Goal: Transaction & Acquisition: Purchase product/service

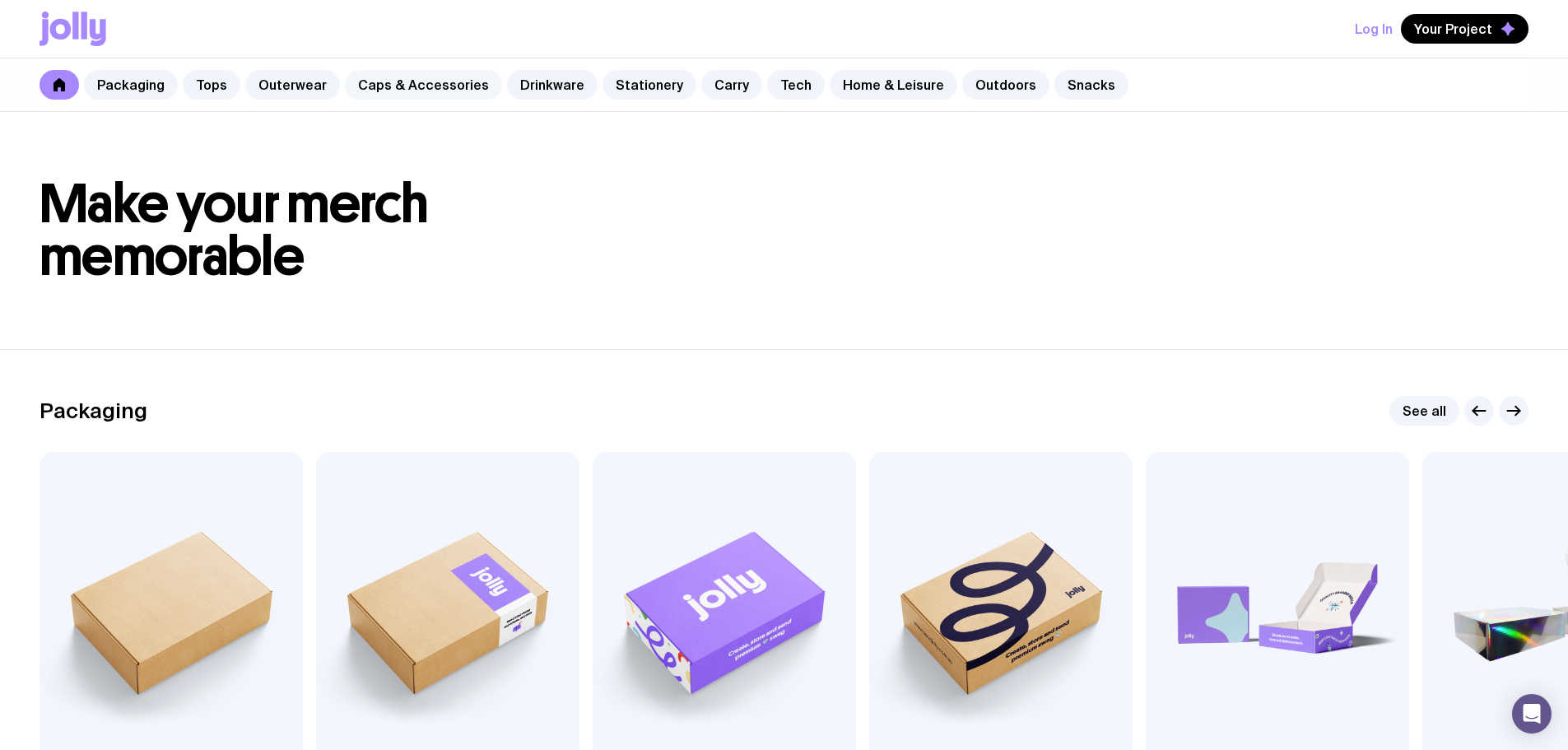
click at [410, 85] on link "Caps & Accessories" at bounding box center [423, 85] width 157 height 30
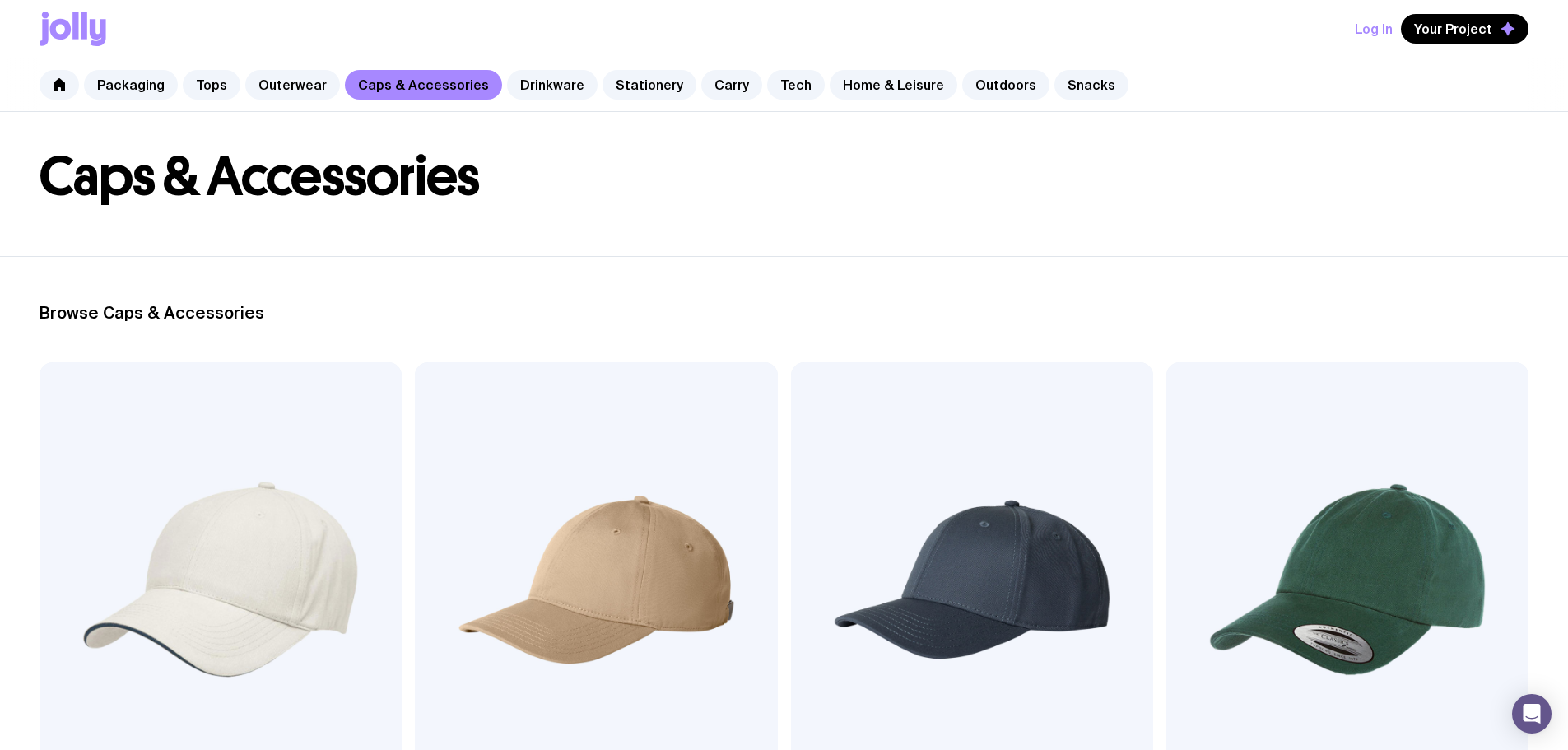
scroll to position [165, 0]
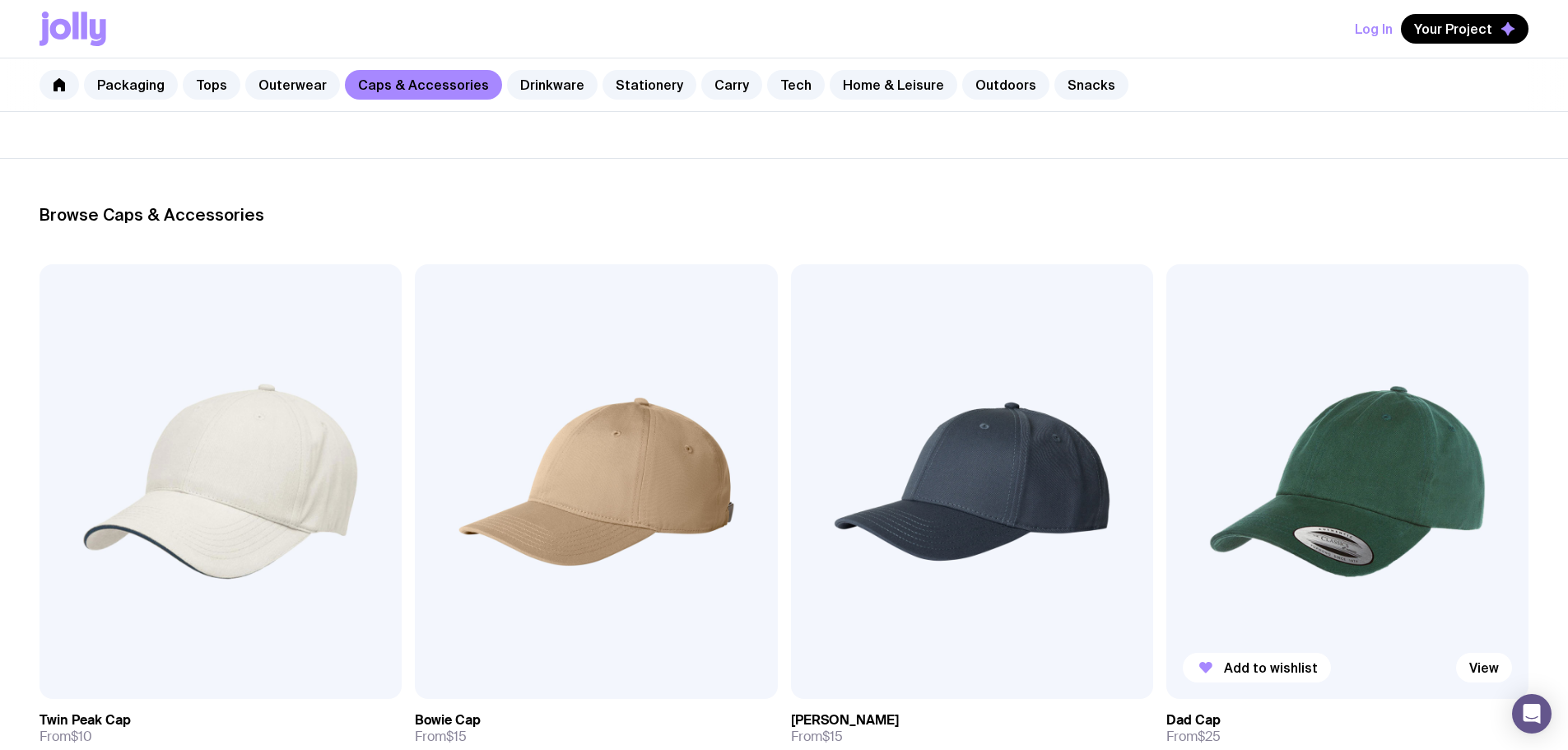
click at [1166, 416] on img at bounding box center [1347, 482] width 362 height 435
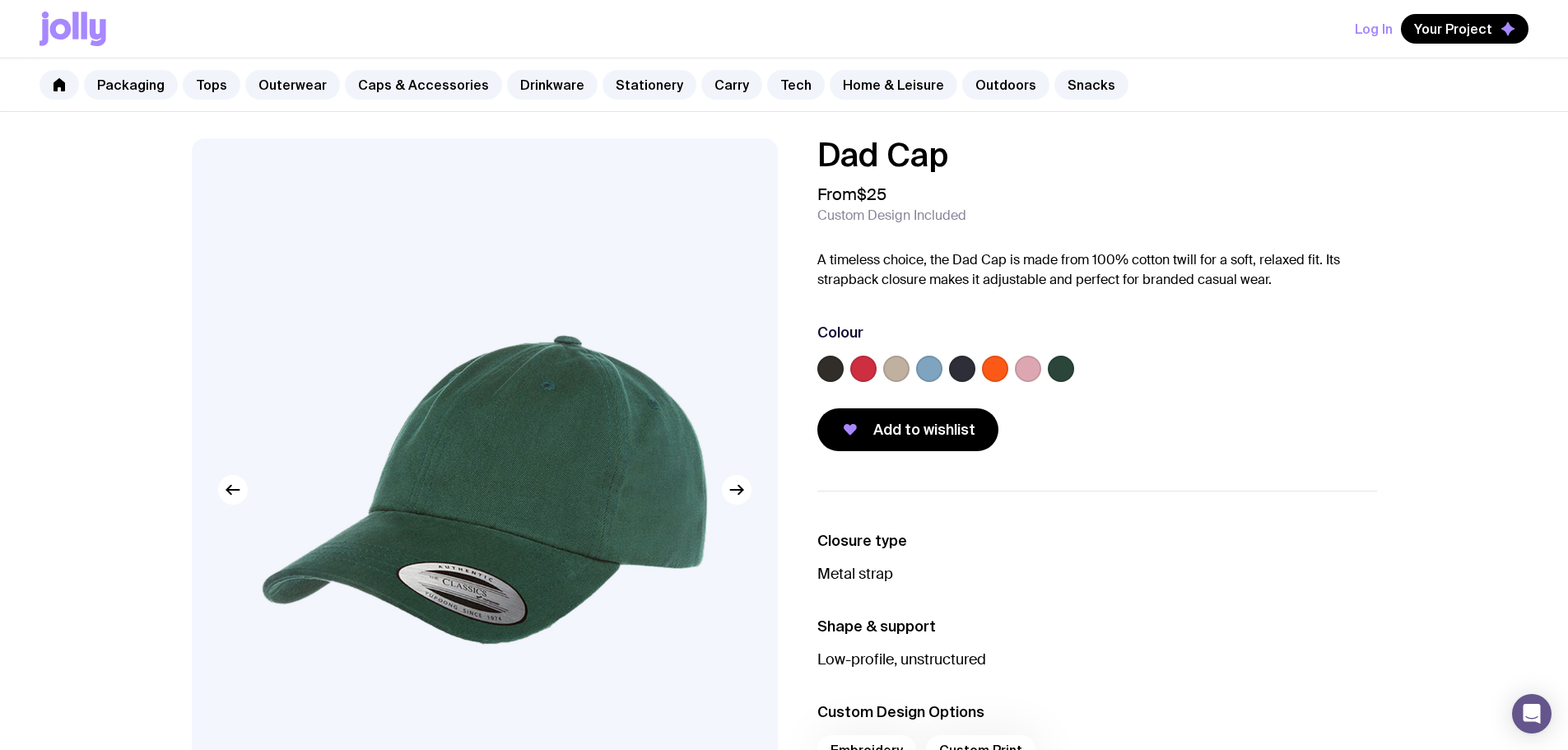
click at [896, 367] on label at bounding box center [896, 368] width 26 height 26
click at [0, 0] on input "radio" at bounding box center [0, 0] width 0 height 0
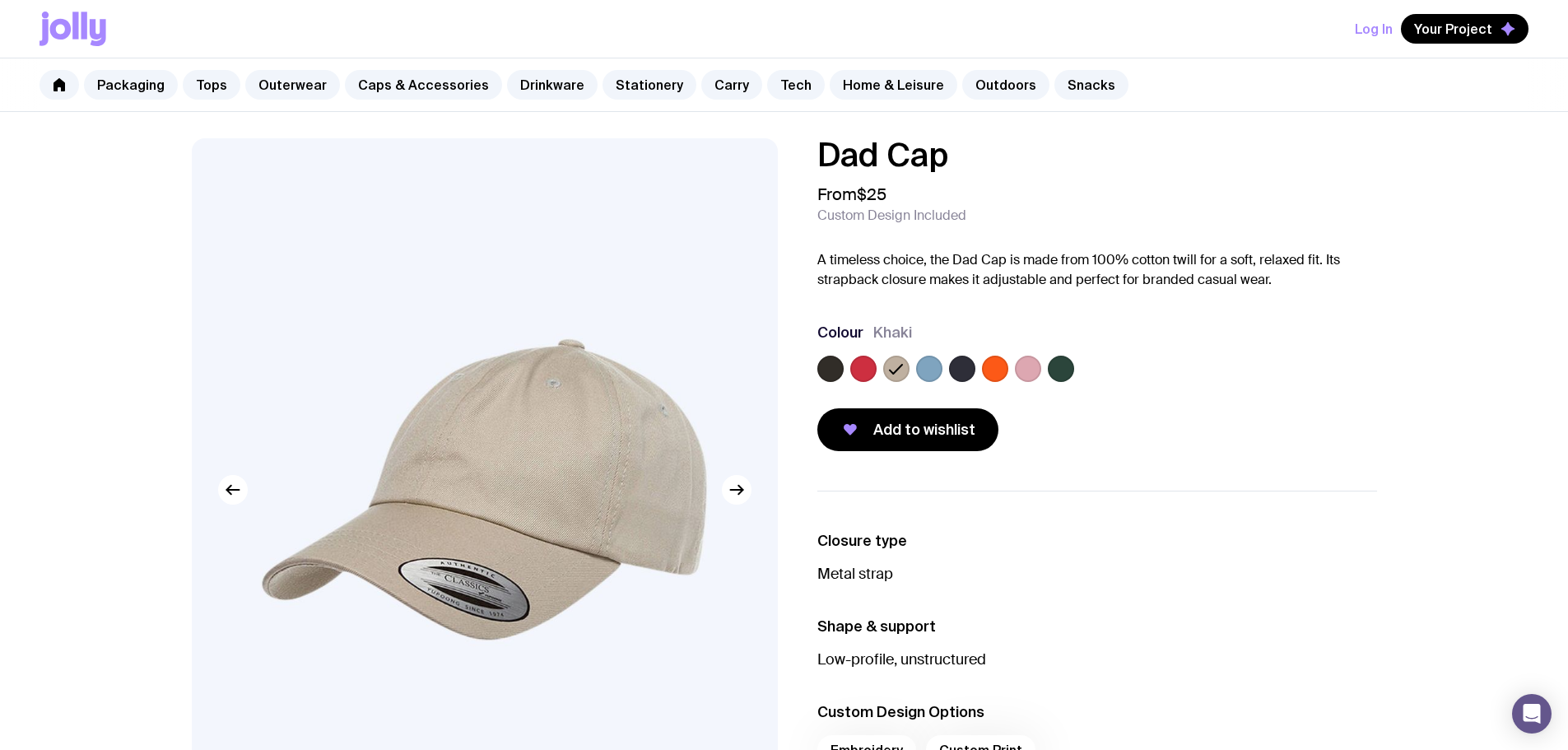
click at [1014, 368] on label at bounding box center [1028, 368] width 26 height 26
click at [0, 0] on input "radio" at bounding box center [0, 0] width 0 height 0
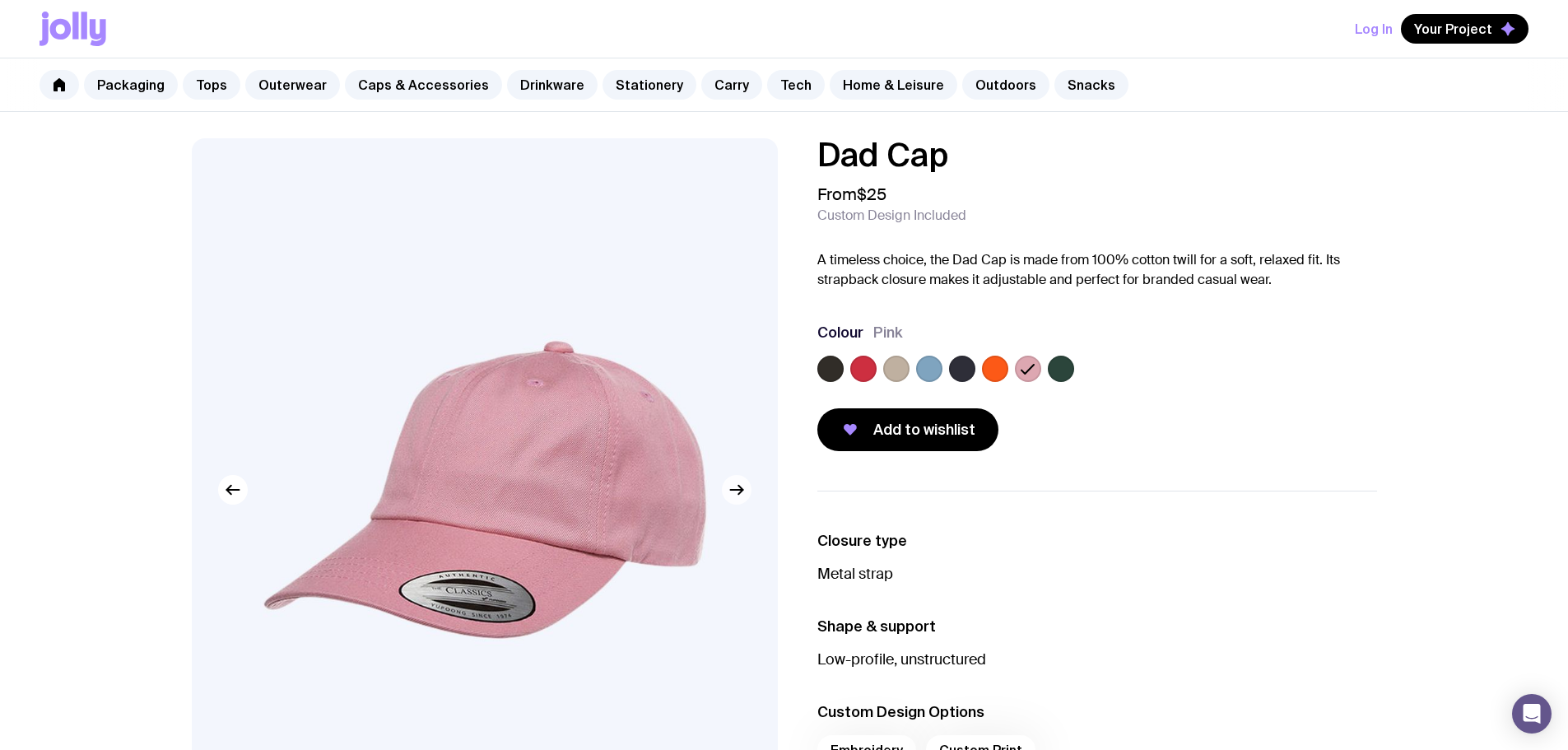
click at [746, 486] on button "button" at bounding box center [737, 490] width 30 height 30
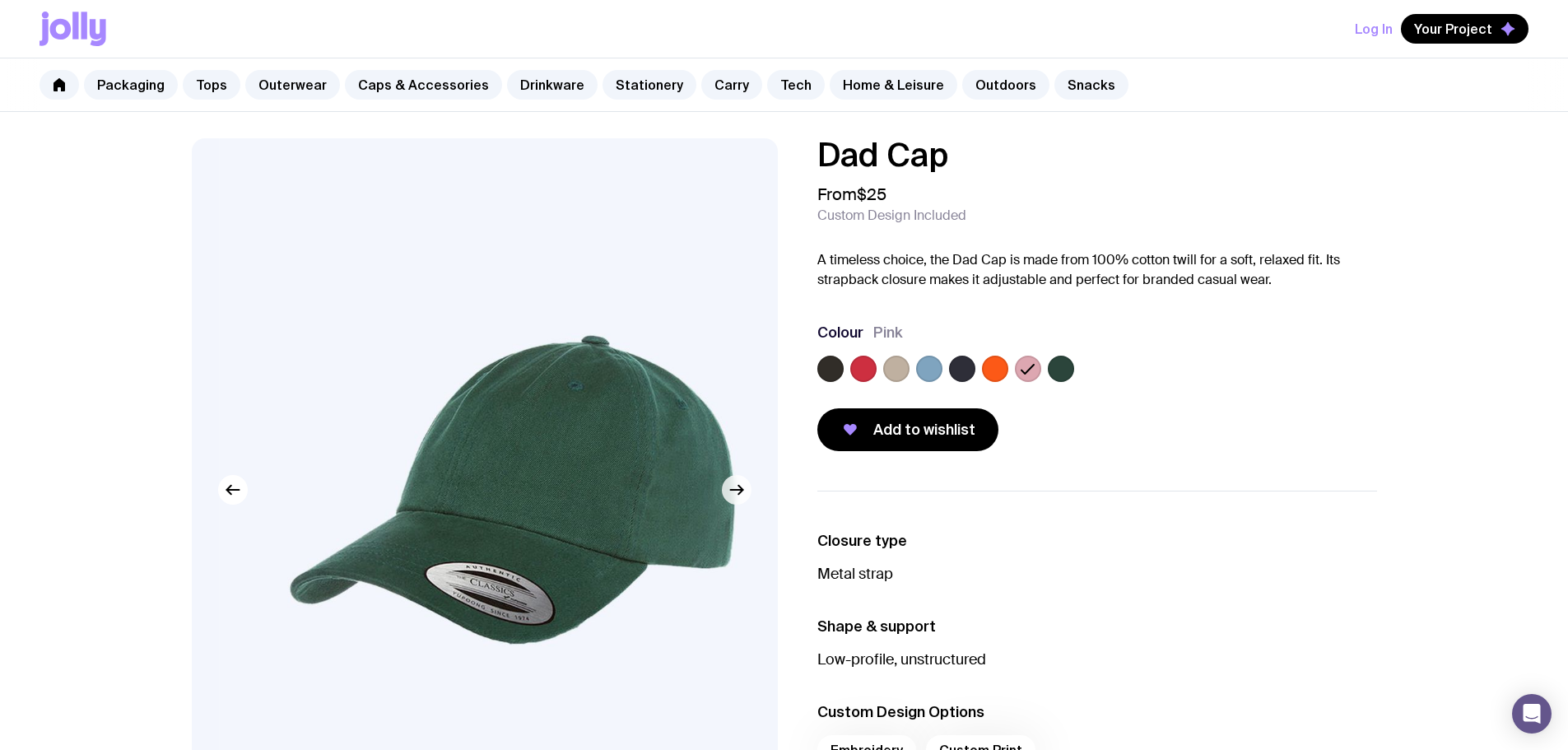
click at [746, 486] on button "button" at bounding box center [737, 490] width 30 height 30
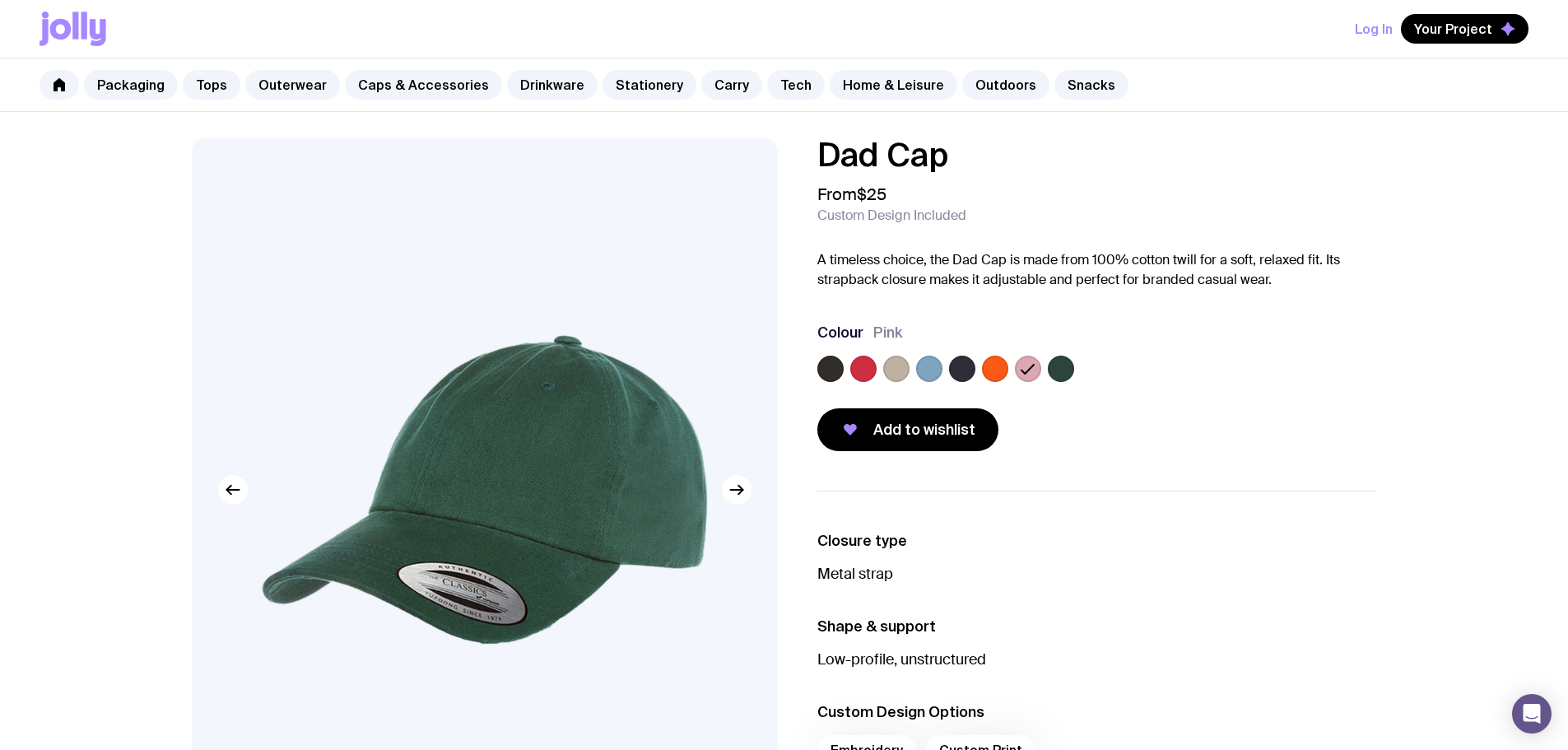
click at [1063, 366] on label at bounding box center [1061, 368] width 26 height 26
click at [0, 0] on input "radio" at bounding box center [0, 0] width 0 height 0
click at [824, 368] on label at bounding box center [830, 368] width 26 height 26
click at [0, 0] on input "radio" at bounding box center [0, 0] width 0 height 0
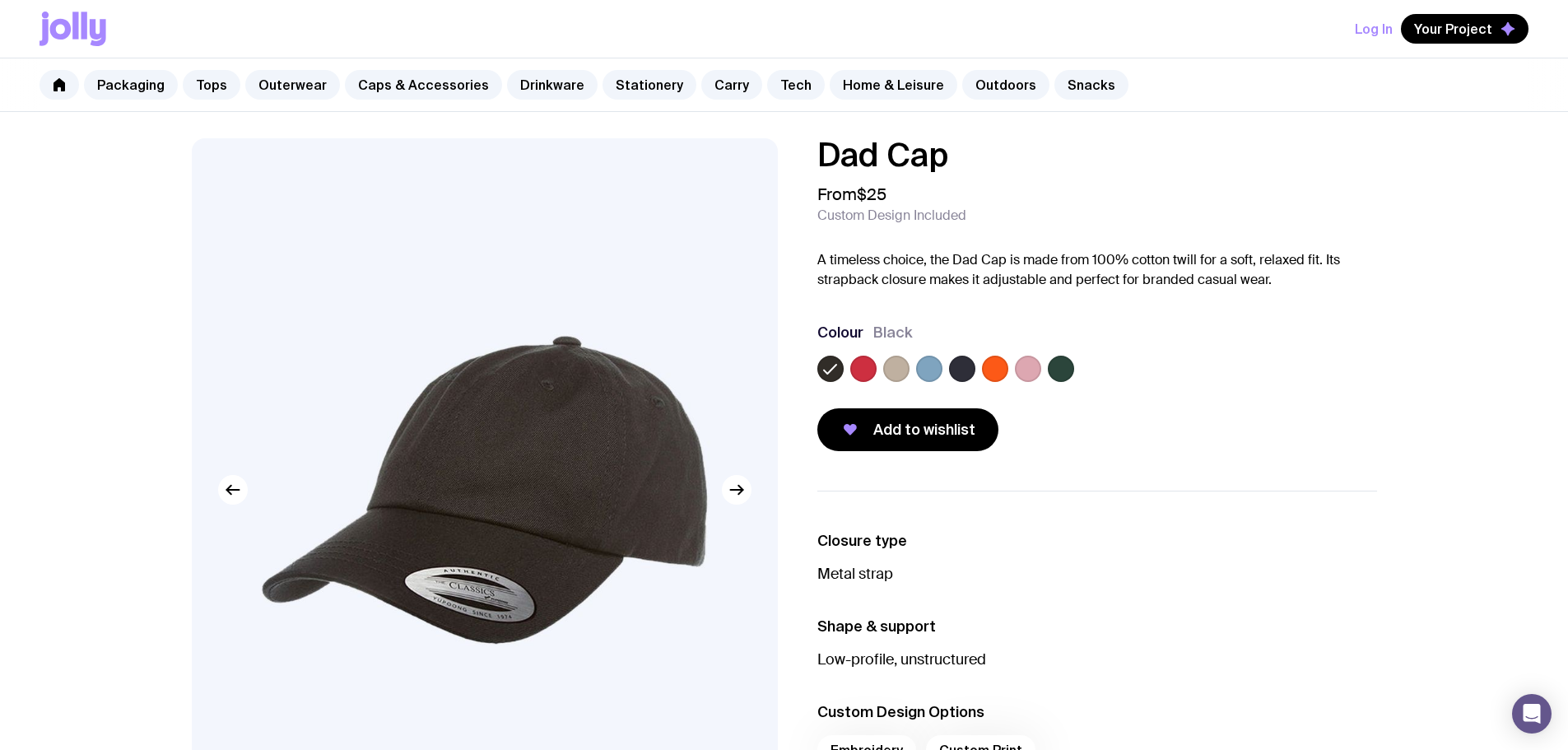
click at [891, 368] on label at bounding box center [896, 368] width 26 height 26
click at [0, 0] on input "radio" at bounding box center [0, 0] width 0 height 0
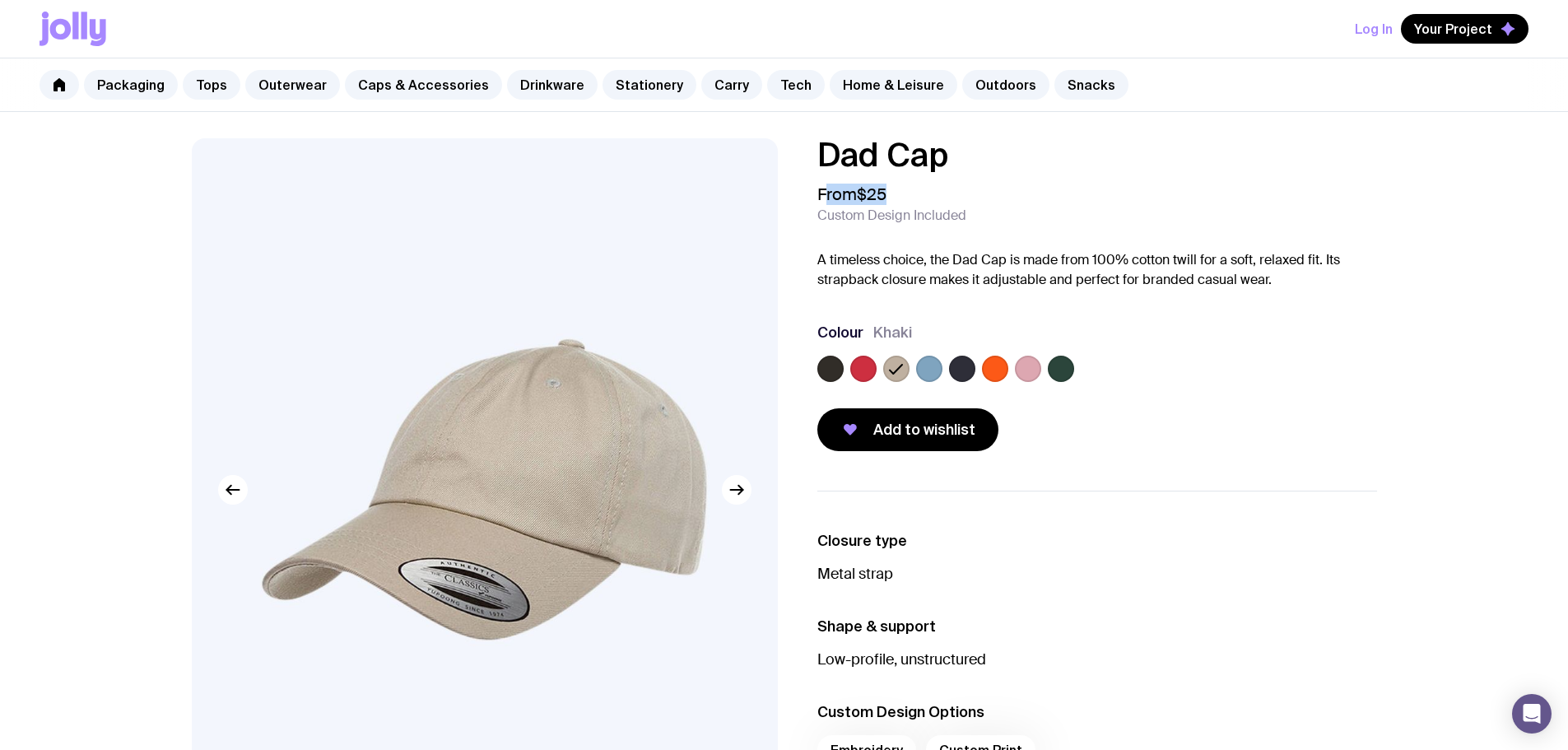
drag, startPoint x: 893, startPoint y: 189, endPoint x: 1207, endPoint y: 387, distance: 371.2
click at [826, 189] on div "From $25 Custom Design Included" at bounding box center [1097, 203] width 560 height 39
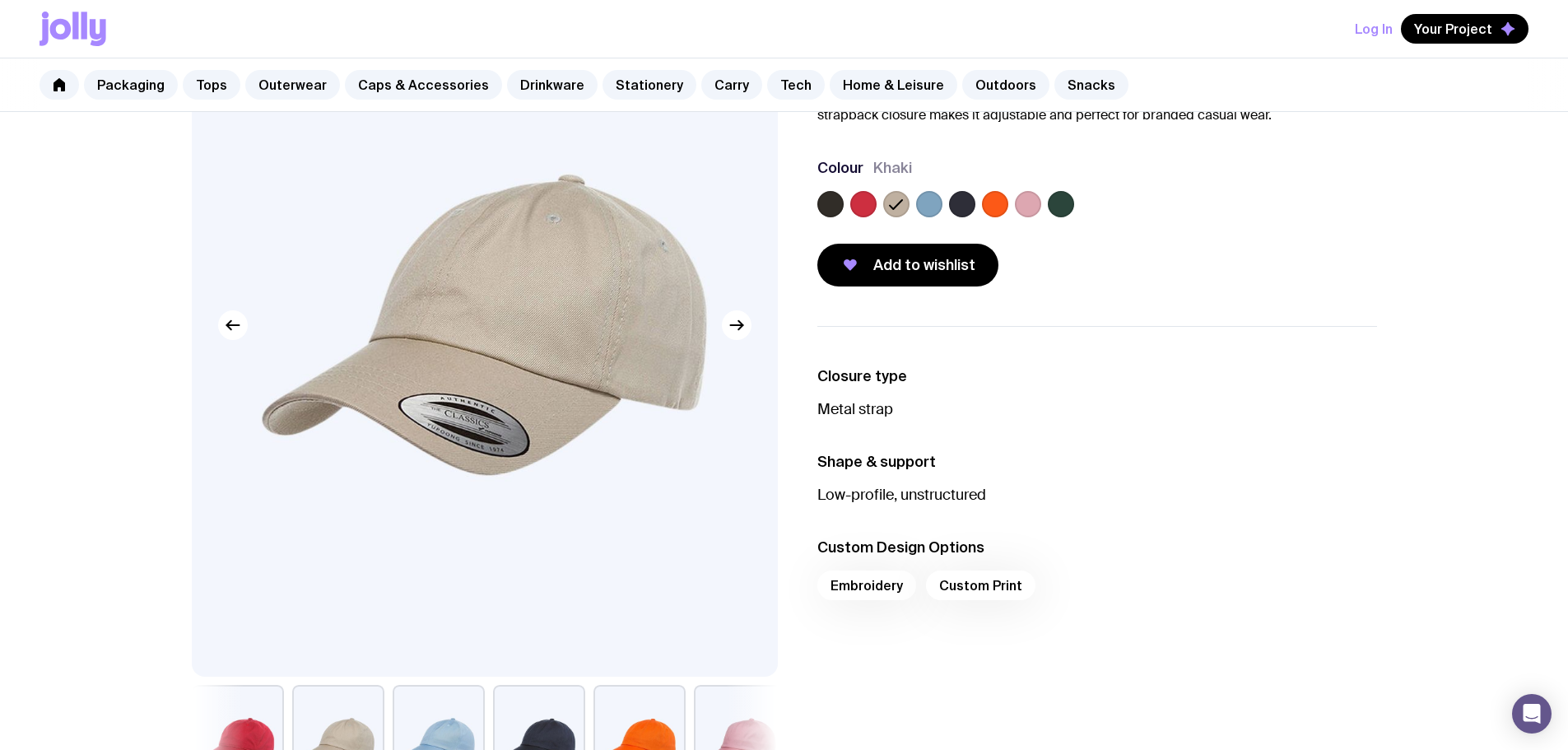
scroll to position [411, 0]
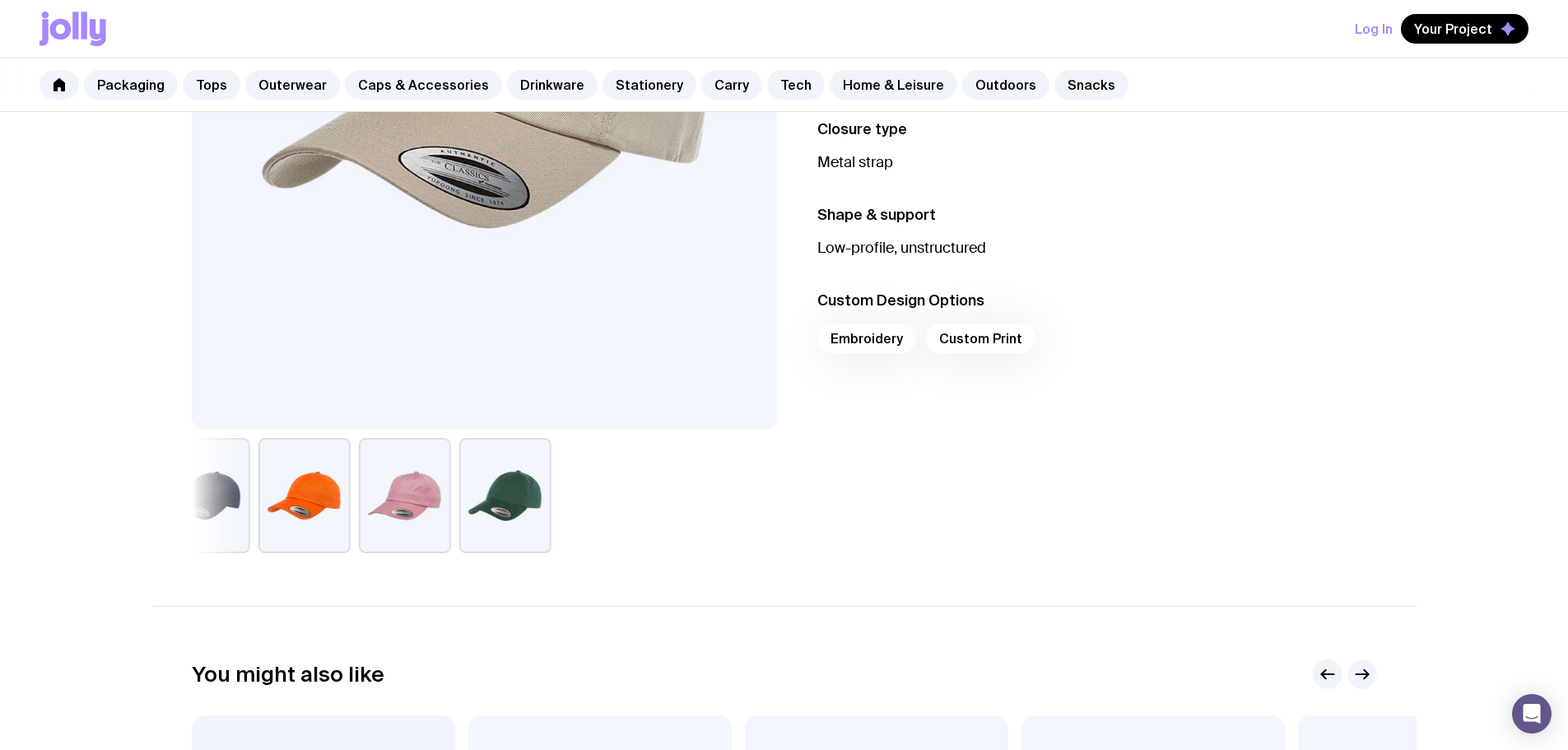
drag, startPoint x: 730, startPoint y: 479, endPoint x: 320, endPoint y: 467, distance: 410.2
click at [309, 471] on div at bounding box center [485, 495] width 586 height 115
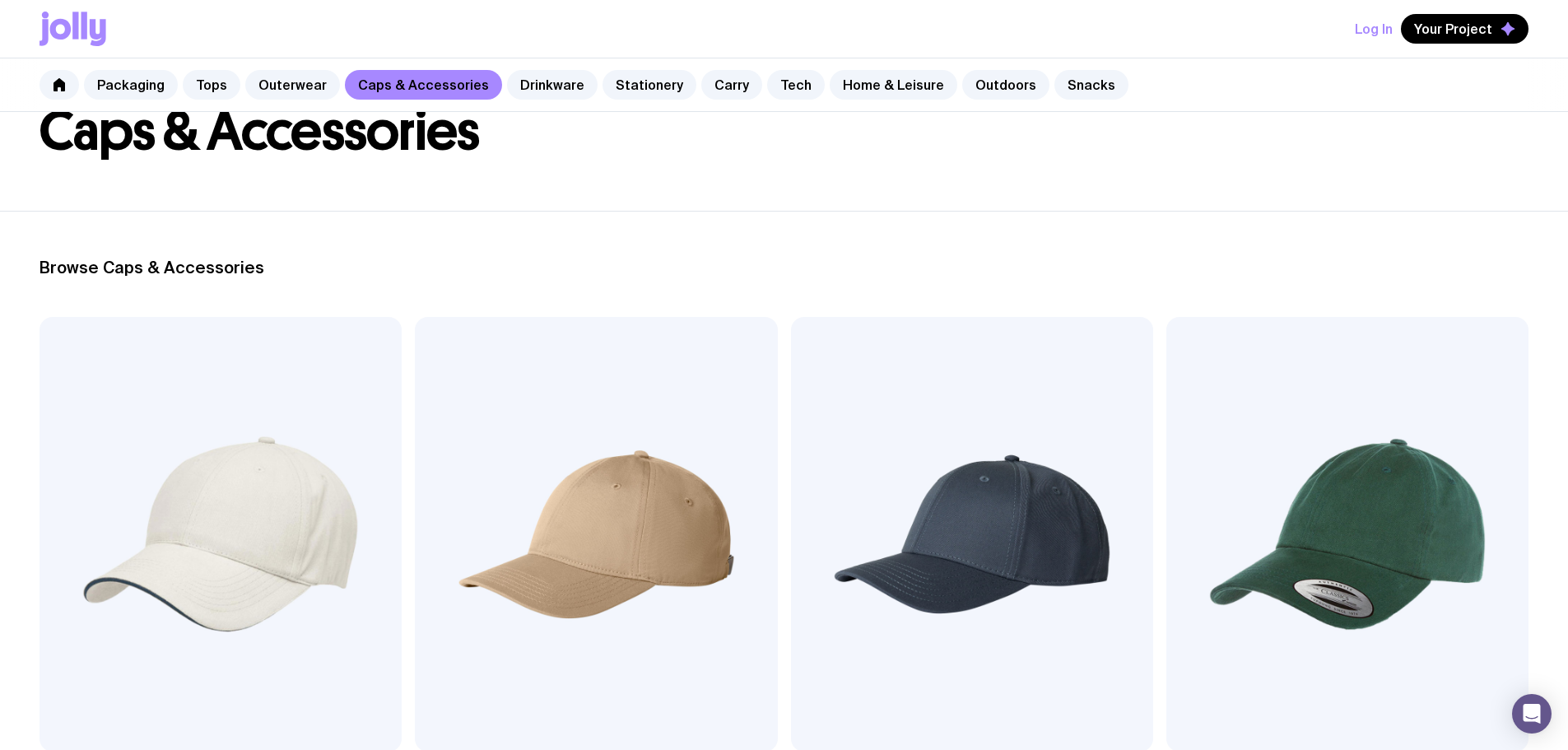
scroll to position [82, 0]
